Goal: Transaction & Acquisition: Download file/media

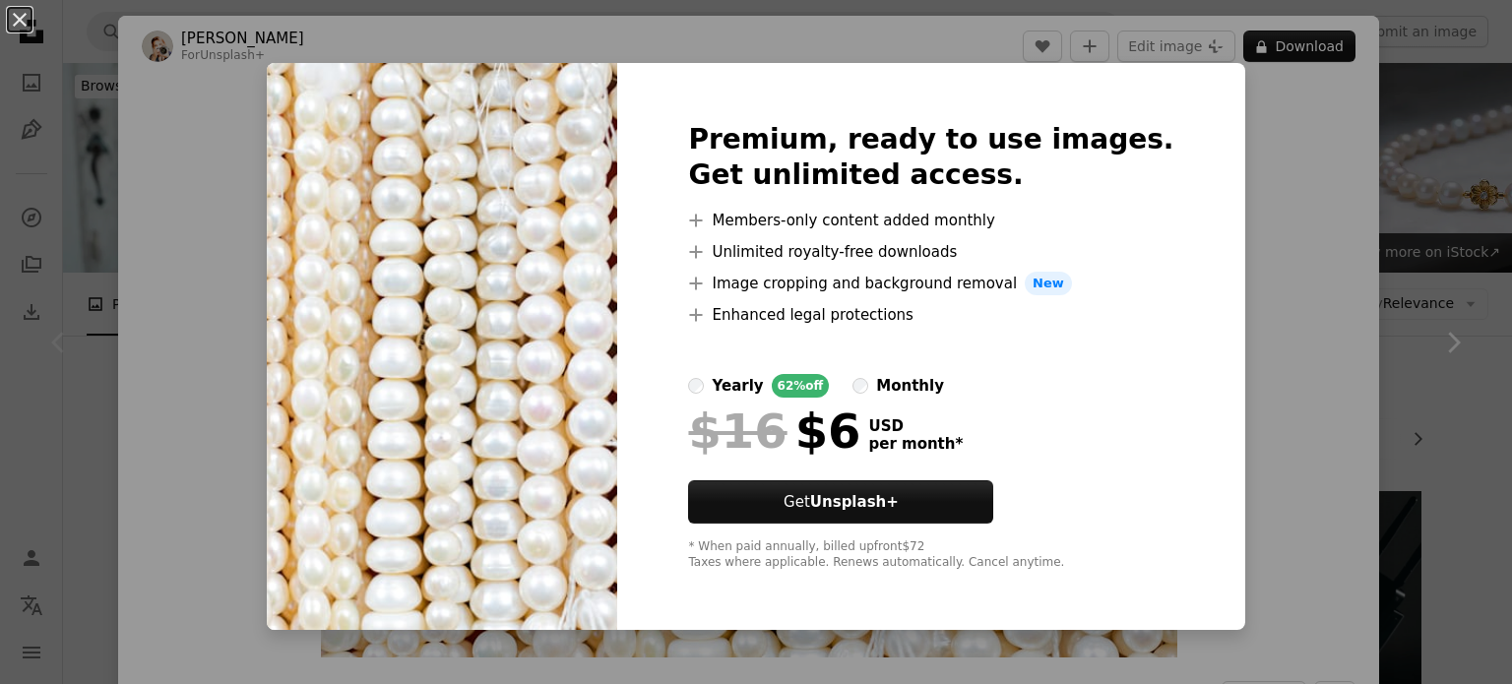
scroll to position [197, 0]
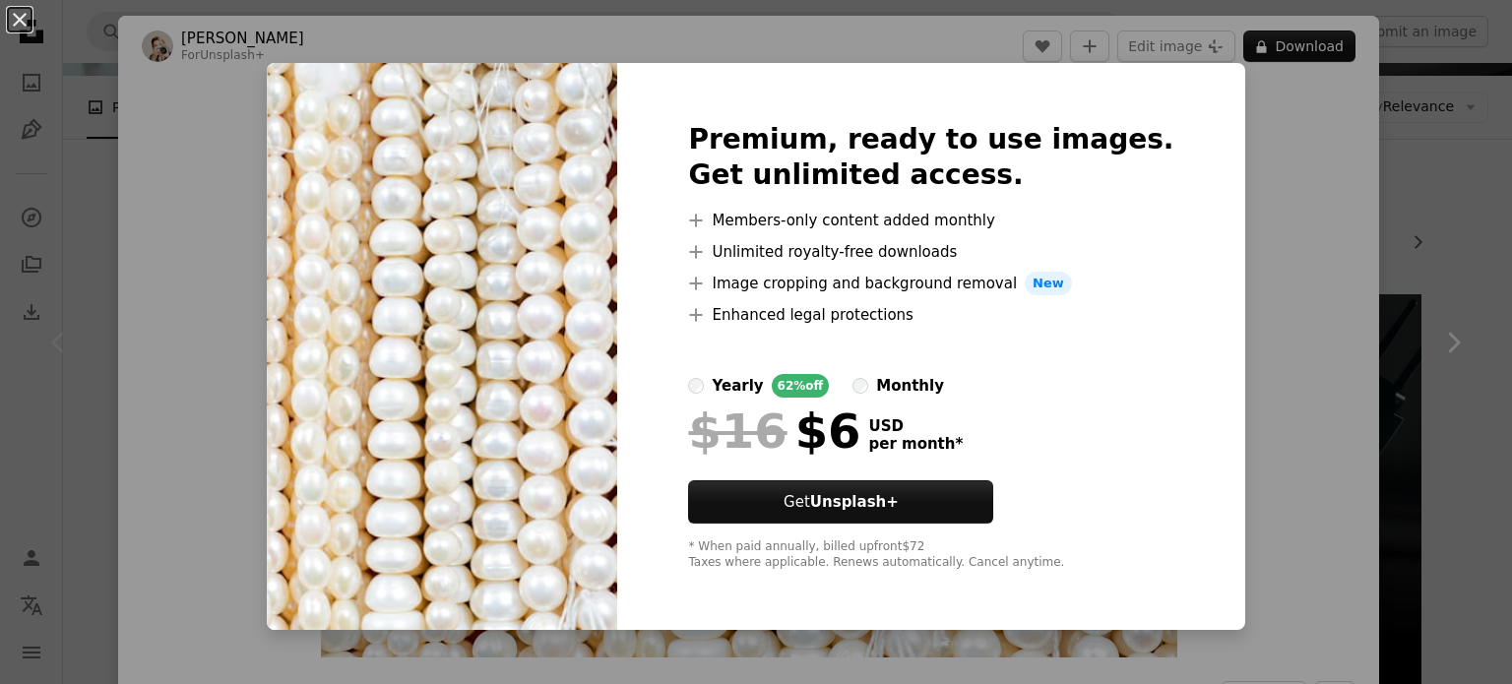
click at [12, 16] on button "An X shape" at bounding box center [20, 20] width 24 height 24
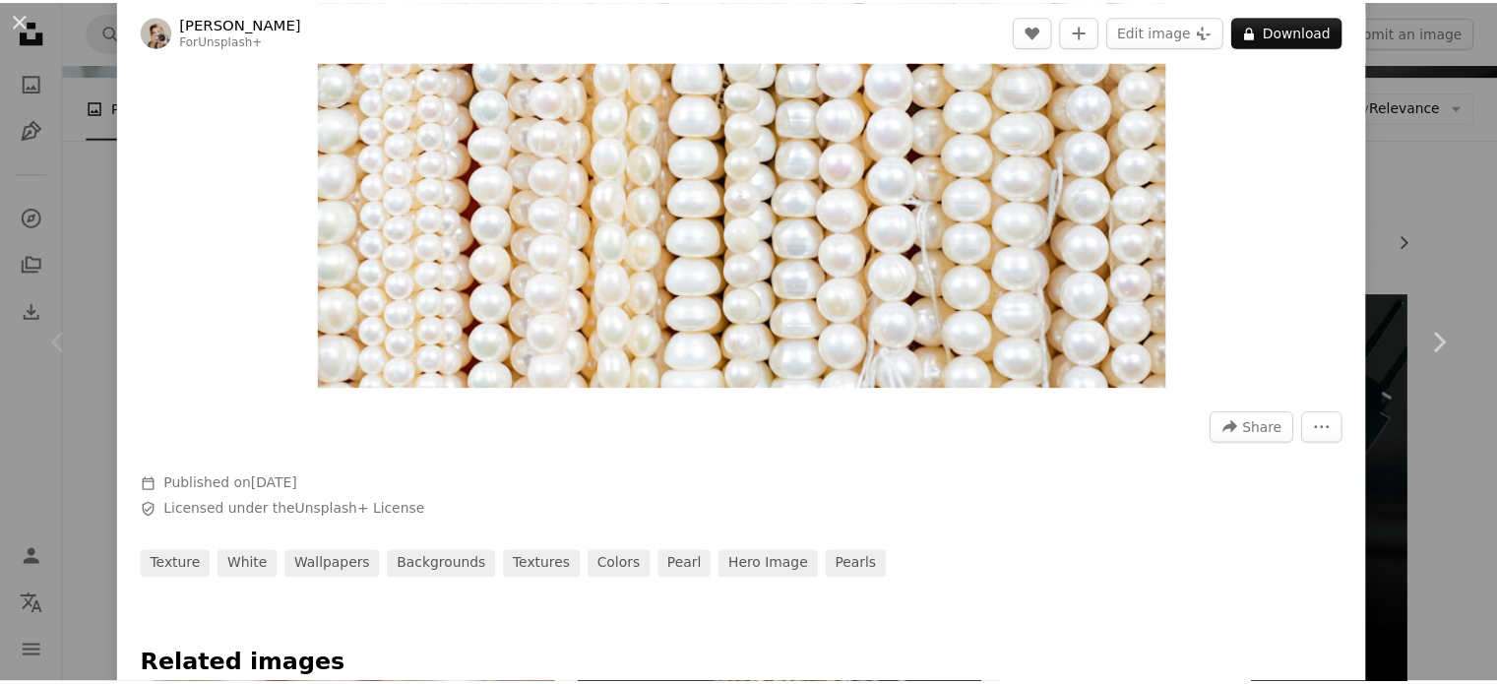
scroll to position [295, 0]
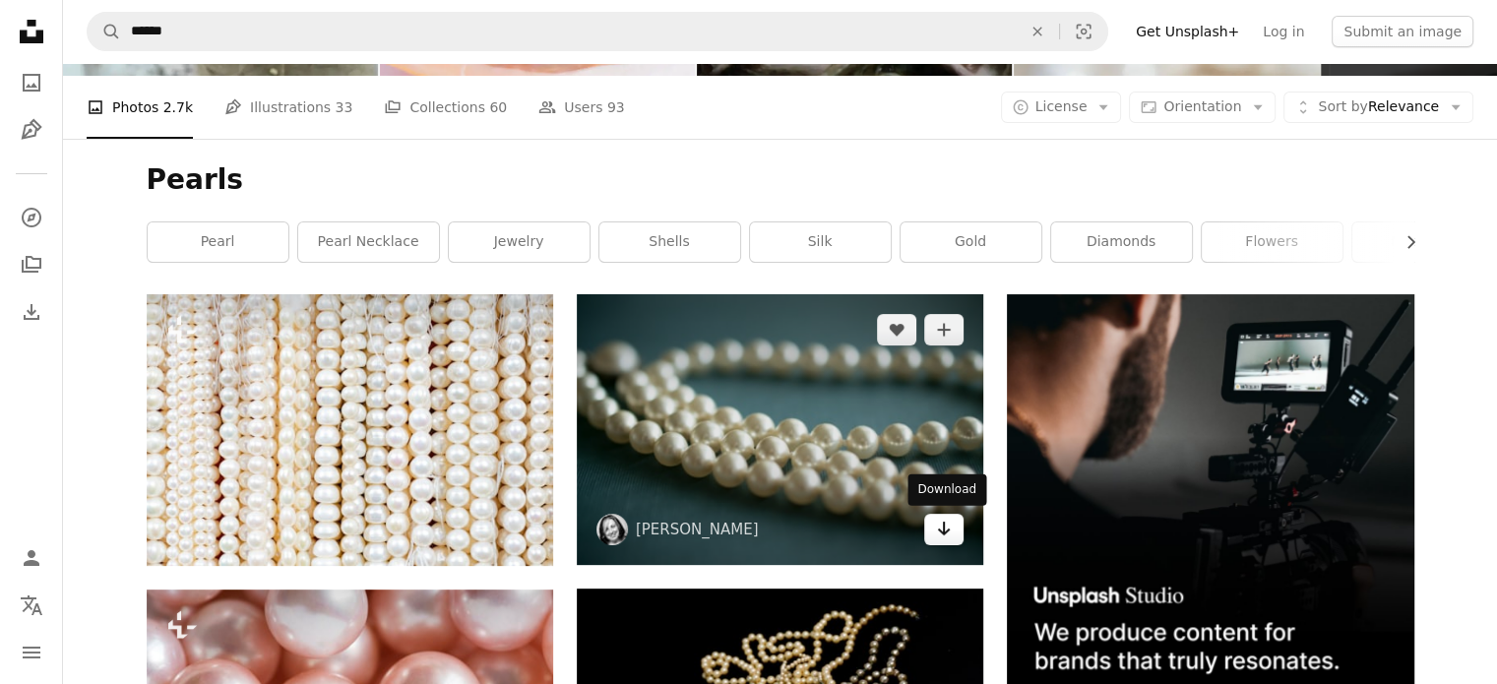
click at [943, 530] on icon "Download" at bounding box center [944, 529] width 13 height 14
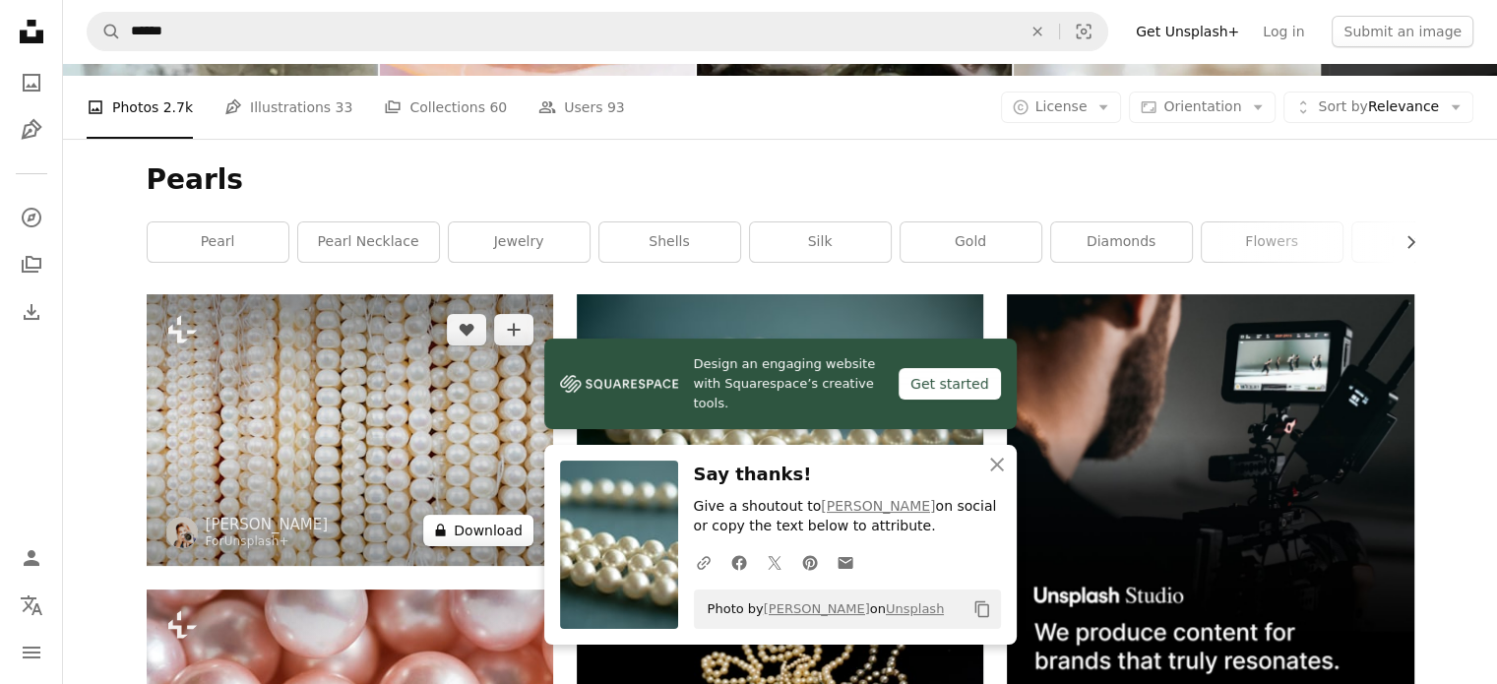
click at [504, 534] on button "A lock Download" at bounding box center [478, 530] width 110 height 31
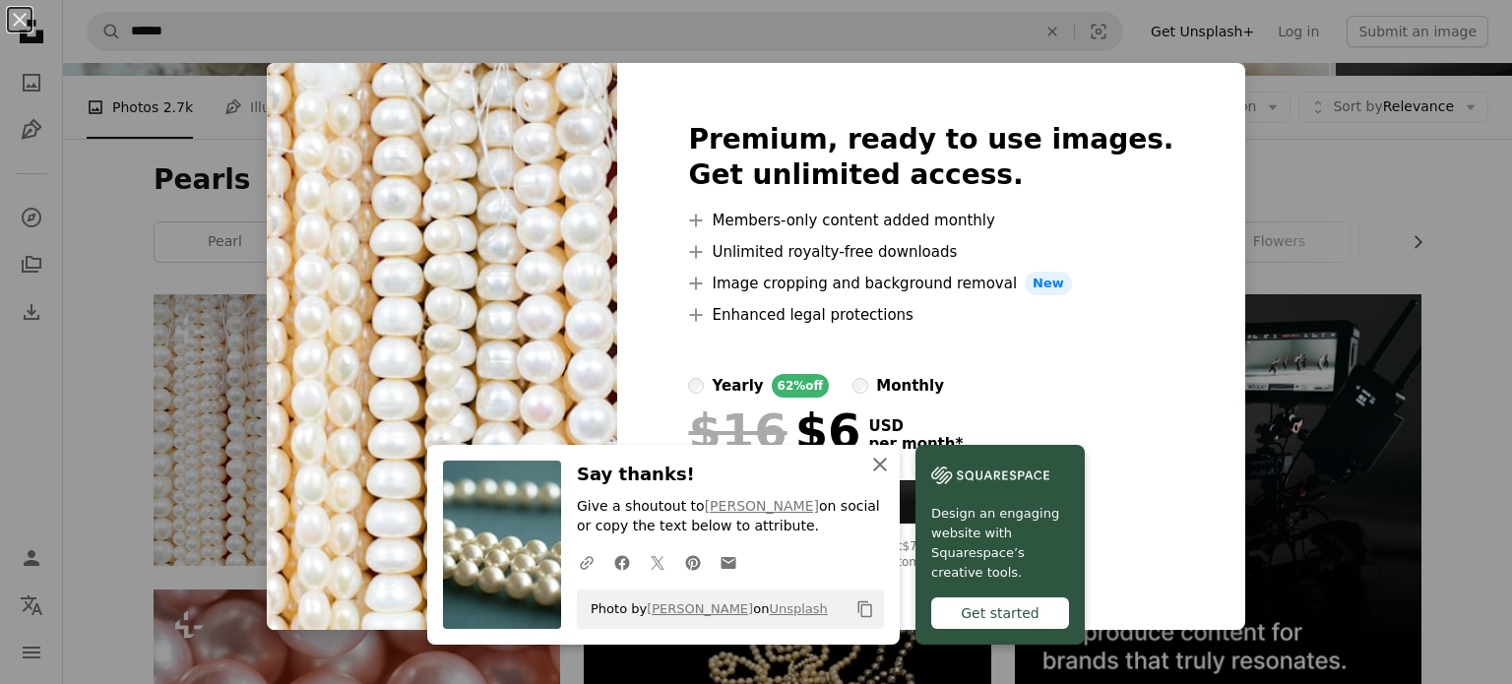
click at [873, 465] on icon "button" at bounding box center [880, 465] width 14 height 14
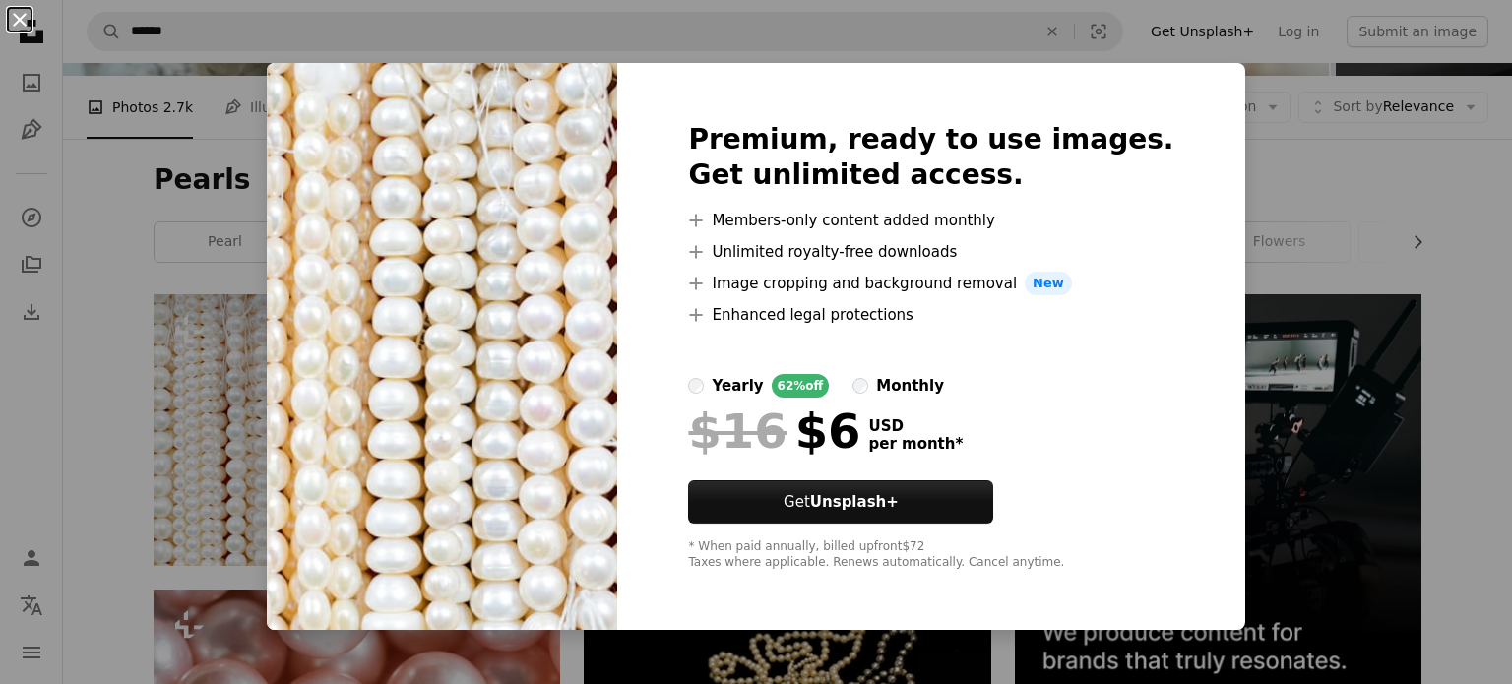
click at [20, 17] on button "An X shape" at bounding box center [20, 20] width 24 height 24
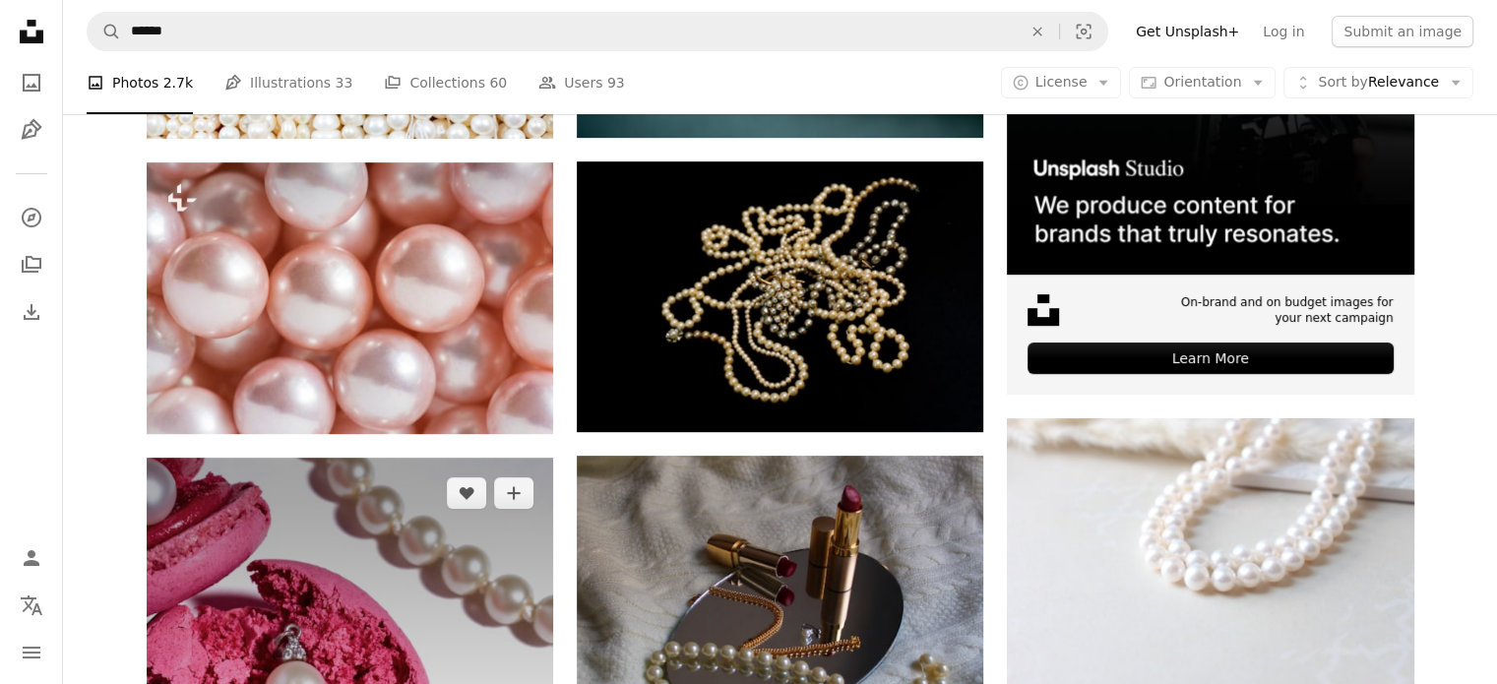
scroll to position [591, 0]
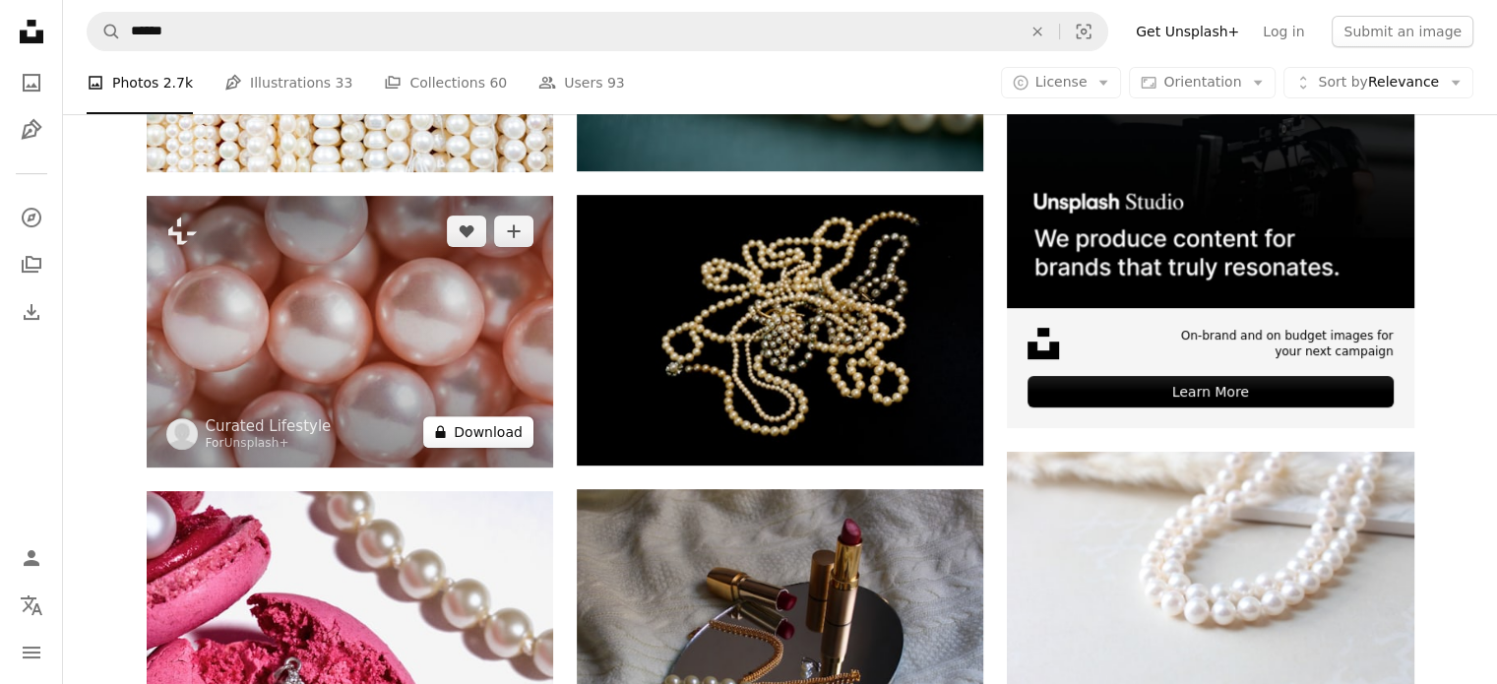
click at [474, 428] on button "A lock Download" at bounding box center [478, 431] width 110 height 31
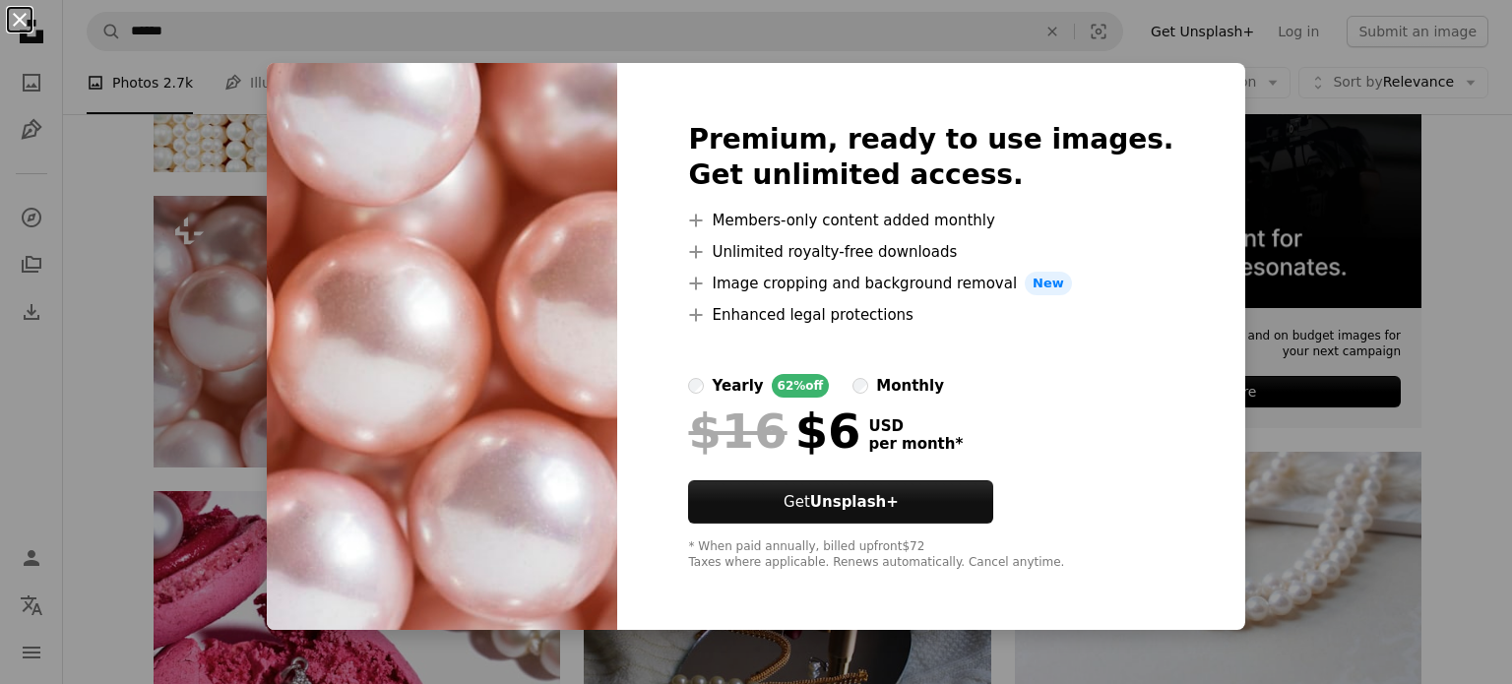
click at [18, 24] on button "An X shape" at bounding box center [20, 20] width 24 height 24
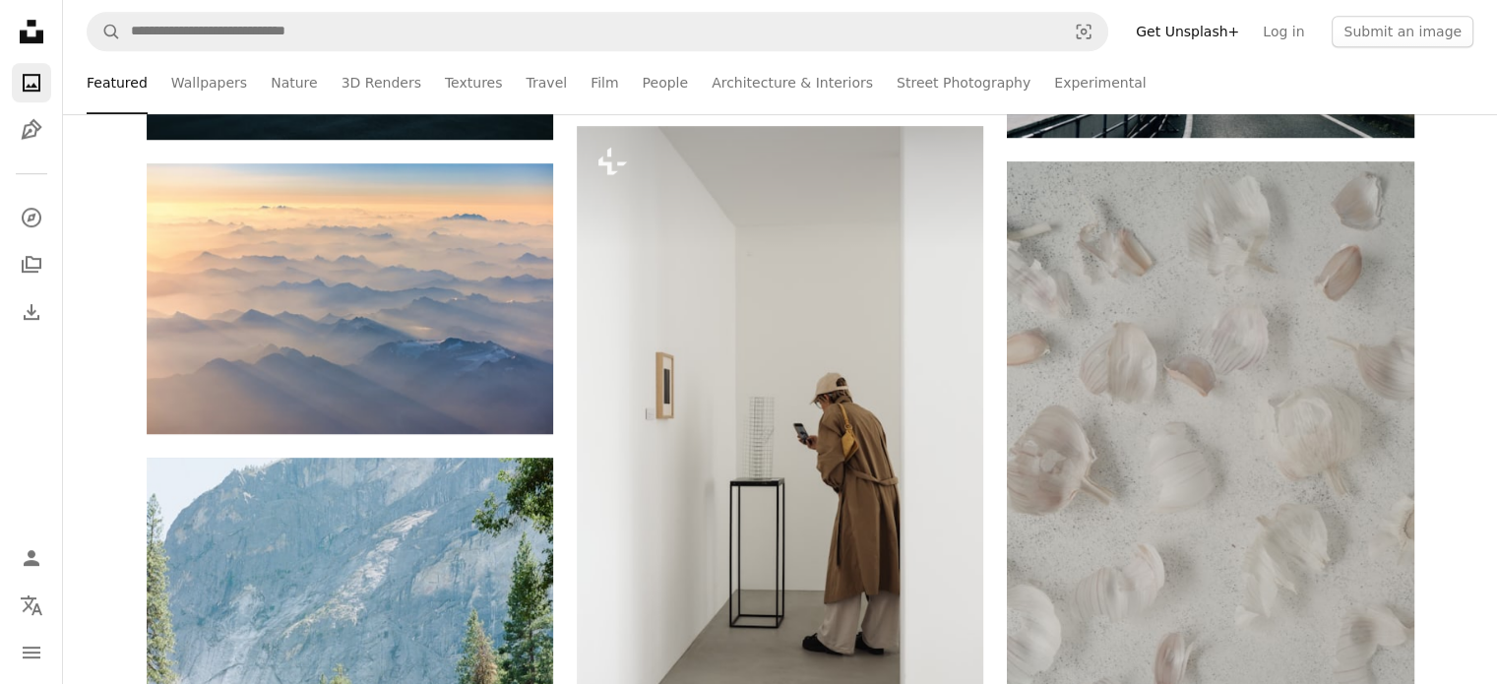
scroll to position [1279, 0]
